Goal: Find specific page/section: Find specific page/section

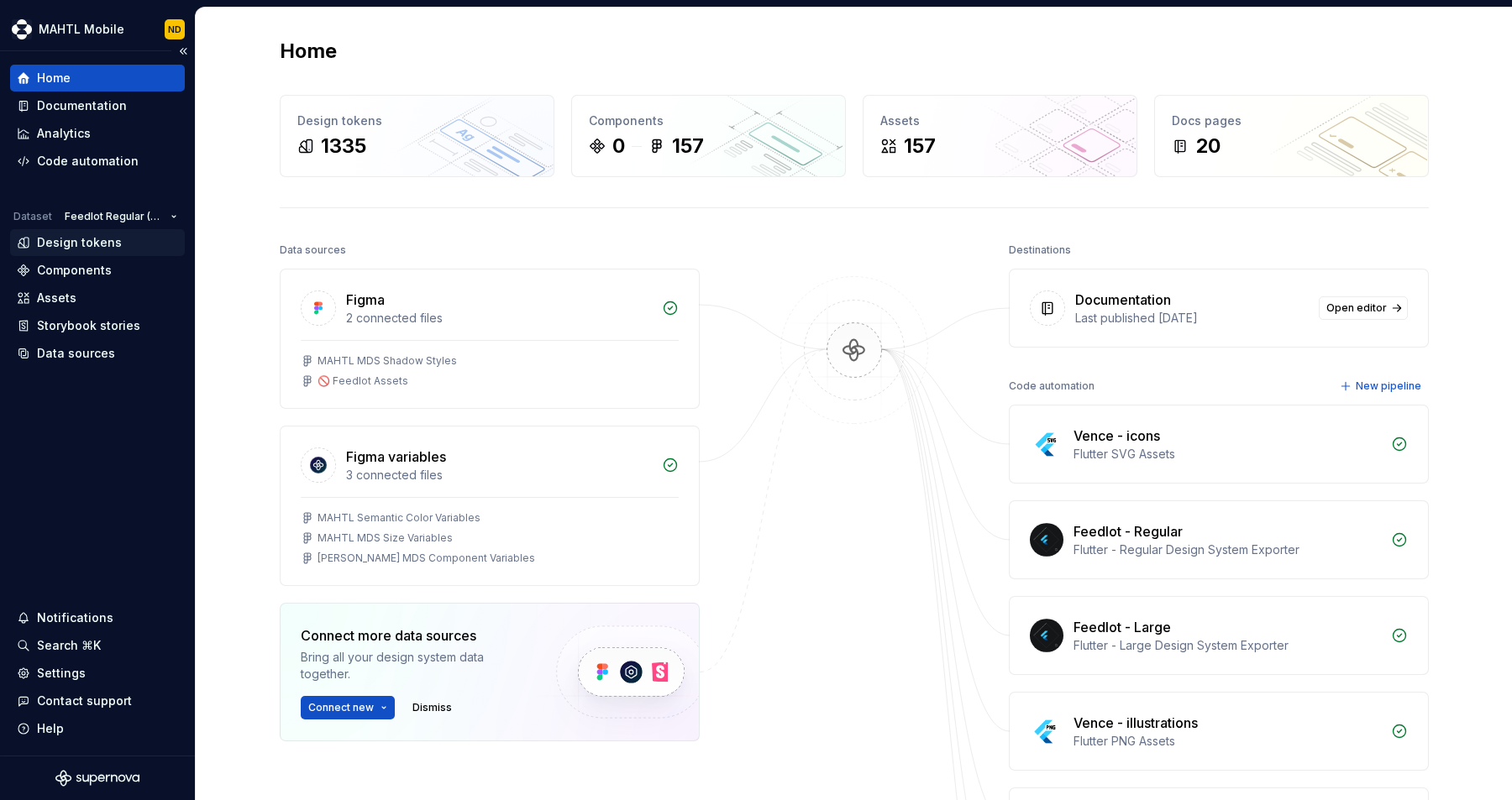
click at [91, 252] on div "Design tokens" at bounding box center [97, 242] width 175 height 27
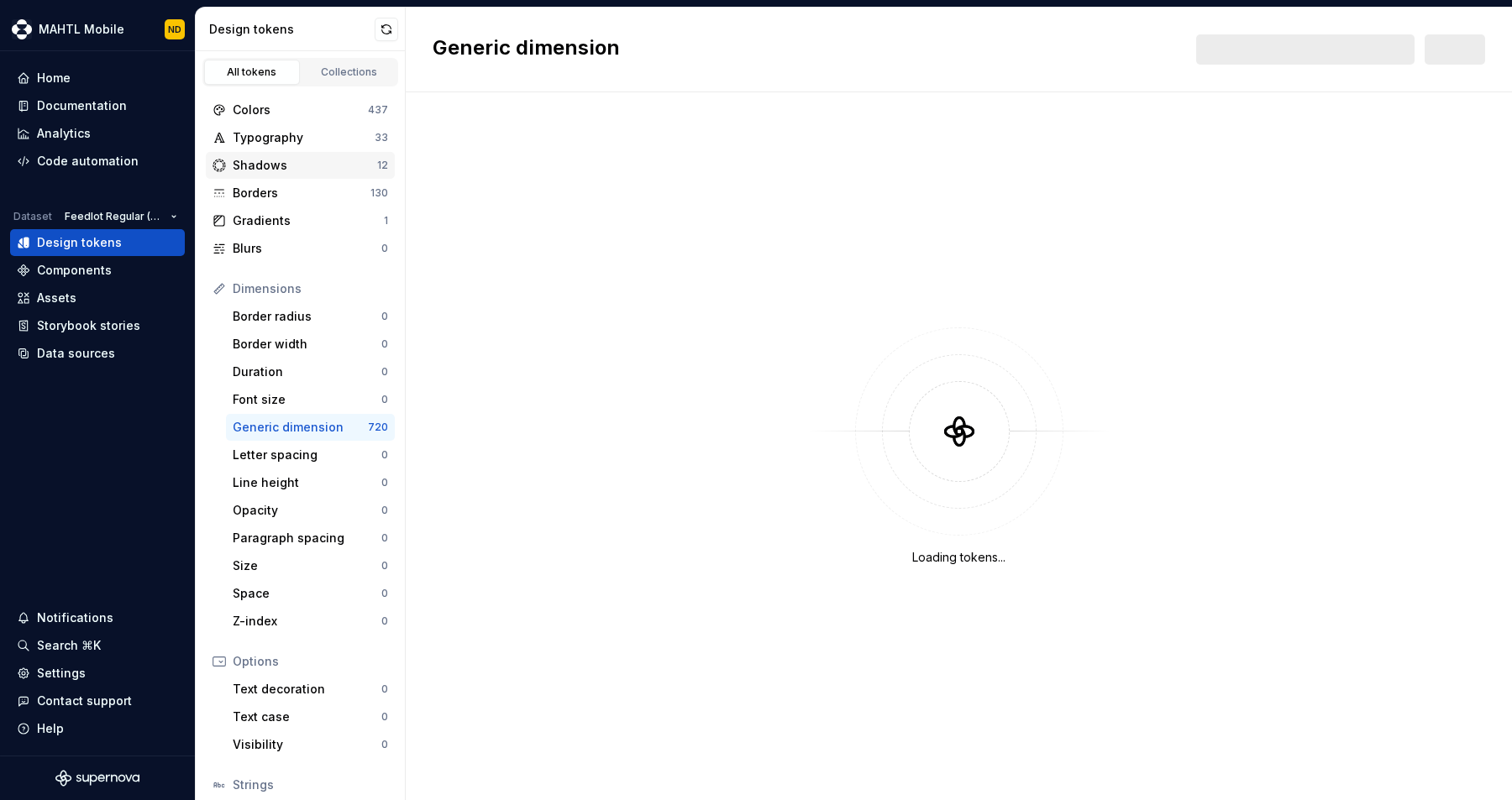
click at [252, 166] on div "Shadows" at bounding box center [304, 166] width 145 height 17
